Goal: Task Accomplishment & Management: Manage account settings

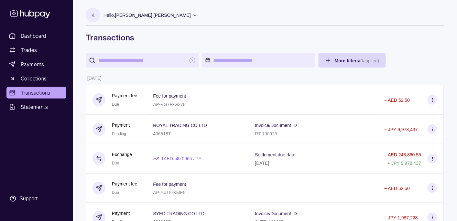
click at [147, 17] on p "Hello, [PERSON_NAME] [PERSON_NAME]" at bounding box center [146, 15] width 87 height 7
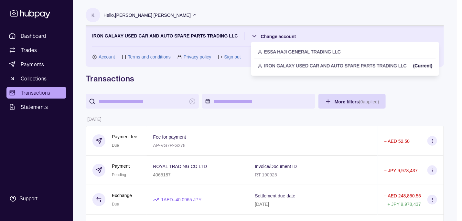
click at [280, 65] on p "IRON GALAXY USED CAR AND AUTO SPARE PARTS TRADING LLC" at bounding box center [335, 65] width 142 height 7
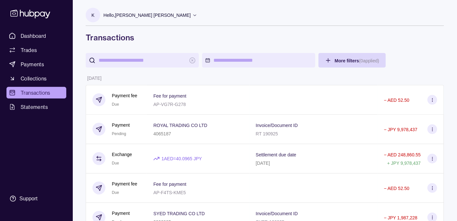
click at [152, 12] on p "Hello, [PERSON_NAME] [PERSON_NAME]" at bounding box center [146, 15] width 87 height 7
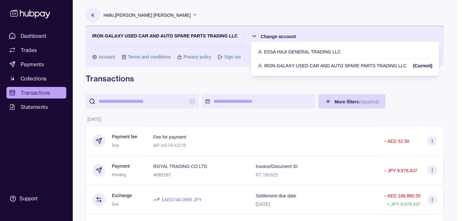
click at [269, 50] on p "ESSA HAJI GENERAL TRADING LLC" at bounding box center [302, 51] width 77 height 7
